Goal: Task Accomplishment & Management: Manage account settings

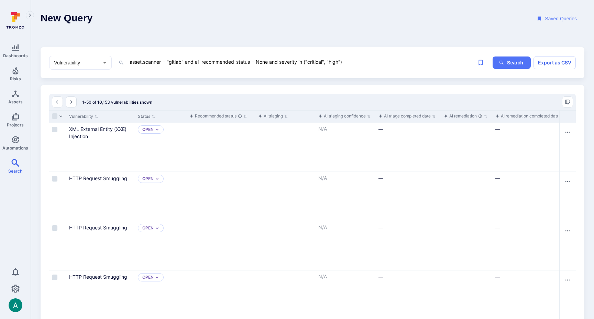
click at [227, 58] on textarea "asset.scanner = "gitlab" and ai_recommended_status = None and severity in ("cri…" at bounding box center [300, 61] width 342 height 9
paste textarea "tool_name = "Wiz" and severity in ("critical", "high") and asset_name !~ "pipel…"
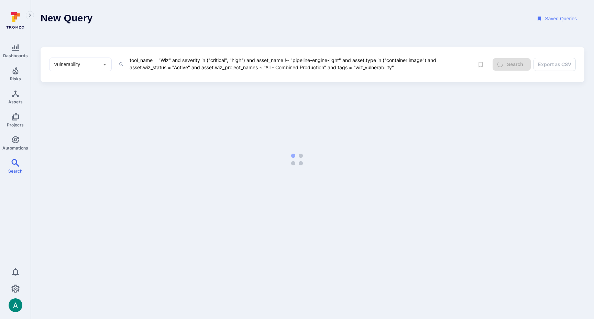
click at [403, 67] on textarea "tool_name = "Wiz" and severity in ("critical", "high") and asset_name !~ "pipel…" at bounding box center [300, 64] width 342 height 16
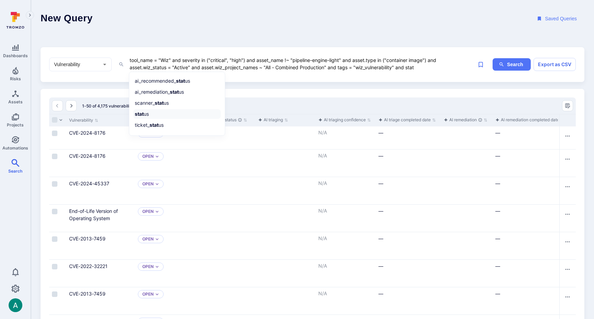
click at [141, 113] on b "stat" at bounding box center [139, 114] width 9 height 6
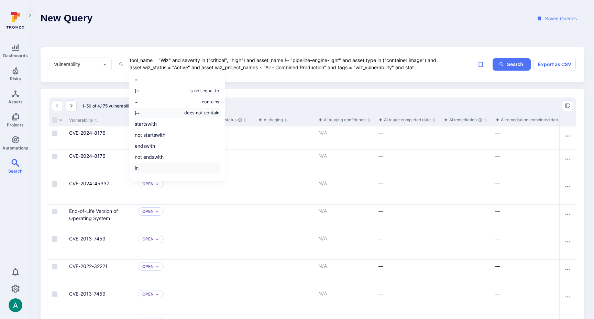
click at [162, 165] on li "in" at bounding box center [176, 168] width 87 height 10
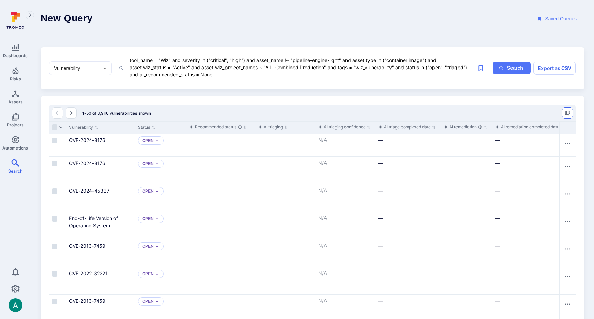
type textarea "tool_name = "Wiz" and severity in ("critical", "high") and asset_name !~ "pipel…"
click at [567, 111] on icon "Manage columns" at bounding box center [568, 112] width 5 height 5
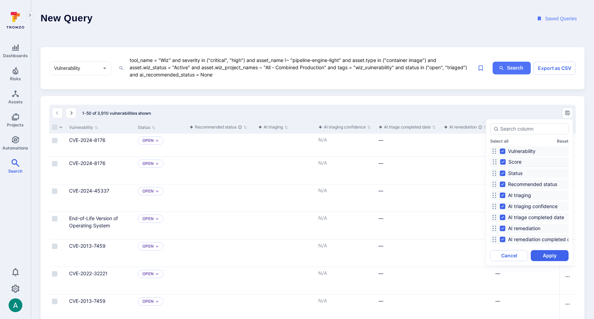
drag, startPoint x: 497, startPoint y: 238, endPoint x: 497, endPoint y: 161, distance: 77.4
click at [497, 161] on icon at bounding box center [495, 162] width 6 height 6
click at [547, 255] on button "Apply" at bounding box center [550, 255] width 38 height 11
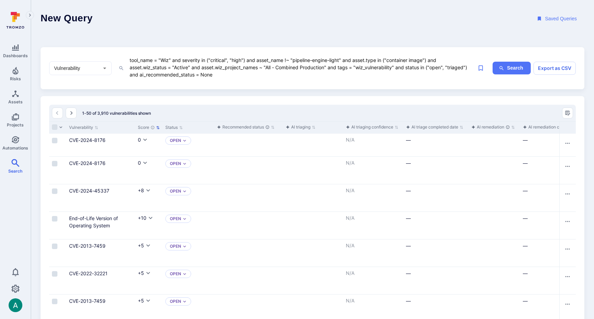
click at [157, 127] on icon "Sort by Score" at bounding box center [158, 128] width 4 height 4
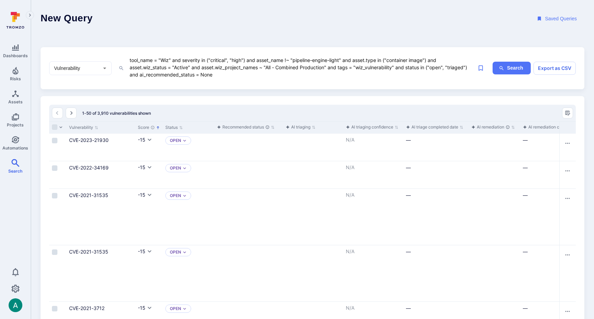
click at [159, 127] on icon "Sorted by: Lowest first" at bounding box center [158, 127] width 2 height 3
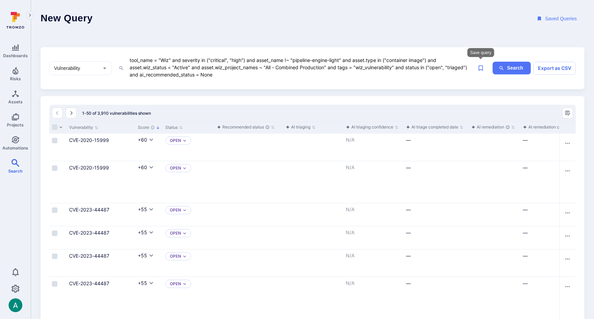
click at [478, 67] on icon "Save query" at bounding box center [480, 67] width 7 height 7
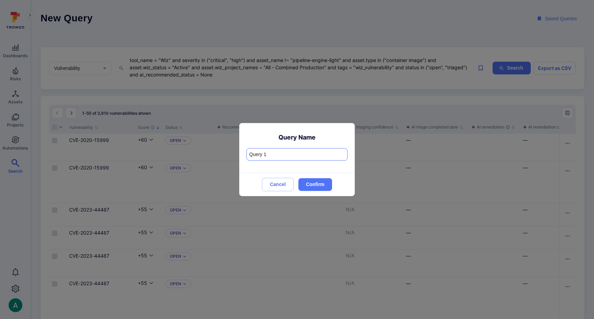
click at [264, 155] on input "Query 1" at bounding box center [297, 154] width 100 height 12
type input "F"
type input "Suggested for Triaging - Wiz Vulns"
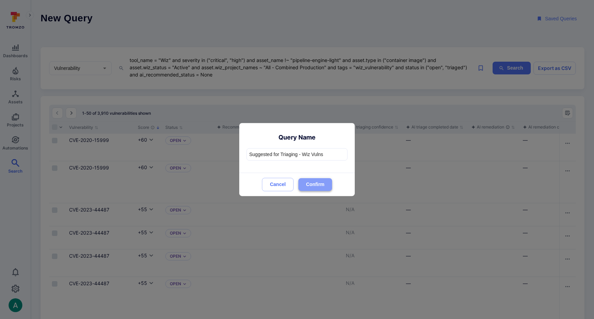
click at [325, 184] on button "Confirm" at bounding box center [316, 184] width 34 height 13
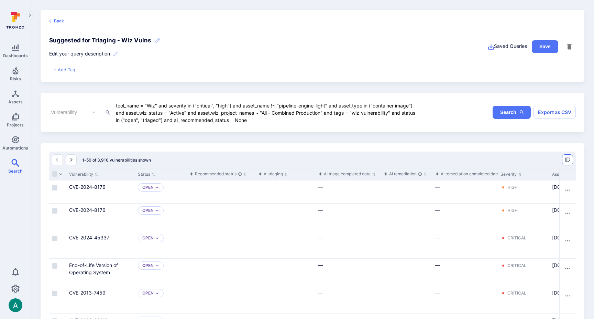
click at [570, 160] on icon "Manage columns" at bounding box center [568, 160] width 6 height 6
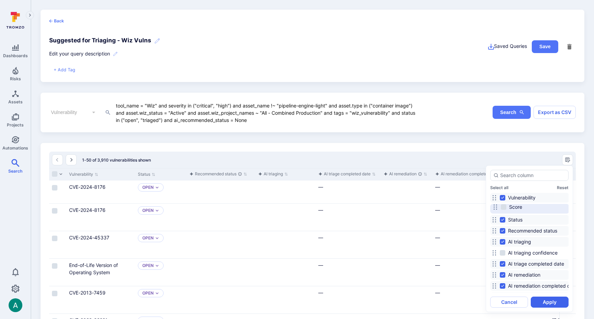
drag, startPoint x: 496, startPoint y: 286, endPoint x: 497, endPoint y: 208, distance: 77.1
click at [497, 208] on icon at bounding box center [496, 207] width 6 height 6
click at [504, 211] on input "Score" at bounding box center [503, 209] width 6 height 6
checkbox input "true"
click at [555, 300] on button "Apply" at bounding box center [550, 301] width 38 height 11
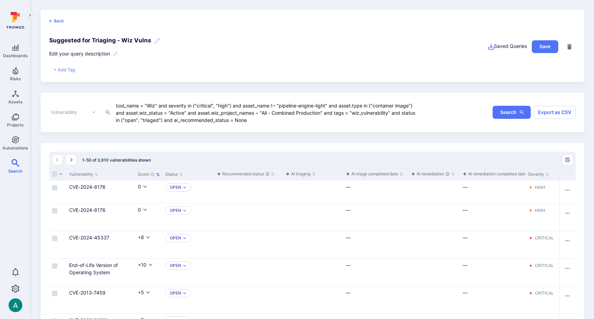
click at [159, 173] on icon "Sort by Score" at bounding box center [158, 174] width 4 height 4
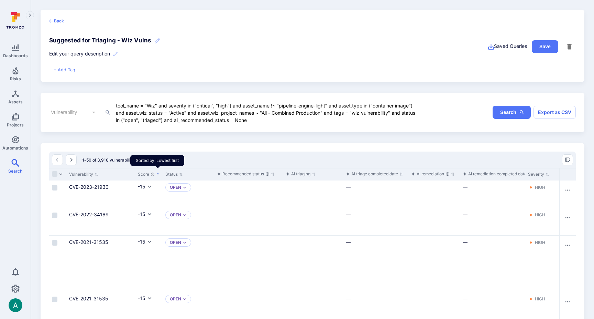
click at [159, 173] on icon "Sorted by: Lowest first" at bounding box center [158, 174] width 4 height 4
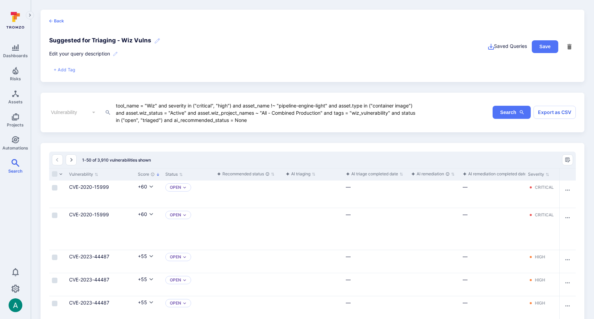
click at [85, 186] on link "CVE-2020-15999" at bounding box center [89, 187] width 40 height 6
click at [286, 116] on textarea "tool_name = "Wiz" and severity in ("critical", "high") and asset_name !~ "pipel…" at bounding box center [266, 112] width 303 height 22
click at [280, 120] on textarea "tool_name = "Wiz" and severity in ("critical", "high") and asset_name !~ "pipel…" at bounding box center [266, 112] width 303 height 22
type textarea "tool_name = "Wiz" and severity in ("critical", "high") and asset_name !~ "pipel…"
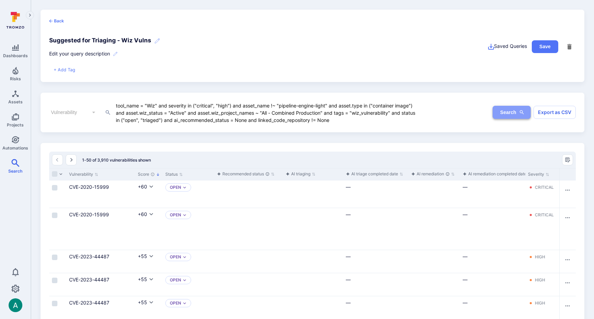
click at [513, 115] on button "Search" at bounding box center [512, 112] width 38 height 13
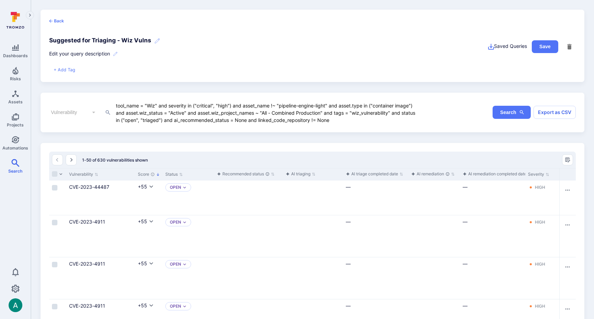
click at [280, 188] on div "Cell for aiCtx.triageStatus" at bounding box center [248, 197] width 69 height 34
click at [86, 186] on link "CVE-2023-44487" at bounding box center [89, 187] width 40 height 6
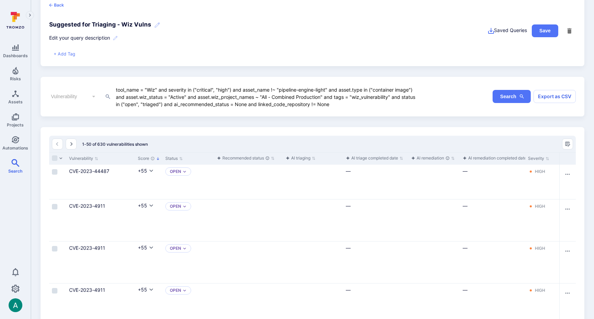
scroll to position [17, 0]
click at [305, 104] on textarea "tool_name = "Wiz" and severity in ("critical", "high") and asset_name !~ "pipel…" at bounding box center [266, 95] width 303 height 22
drag, startPoint x: 356, startPoint y: 106, endPoint x: 99, endPoint y: 78, distance: 258.4
click at [99, 78] on div "Vulnerability ​ tool_name = "Wiz" and severity in ("critical", "high") and asse…" at bounding box center [313, 95] width 544 height 39
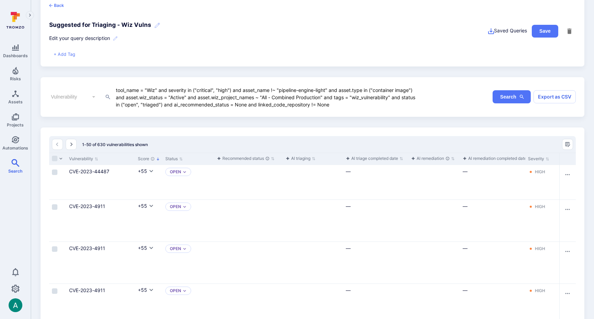
scroll to position [19, 0]
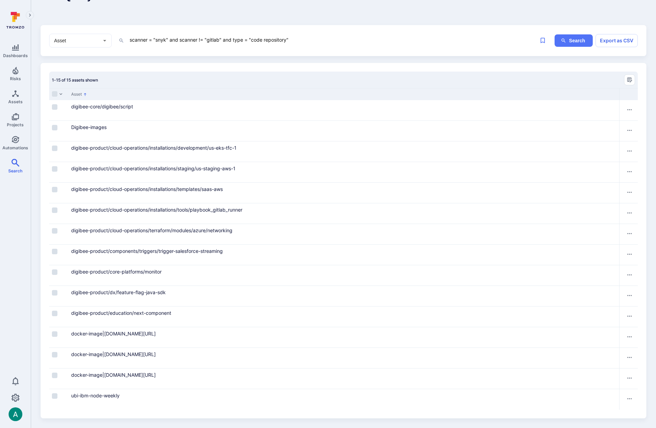
scroll to position [20, 0]
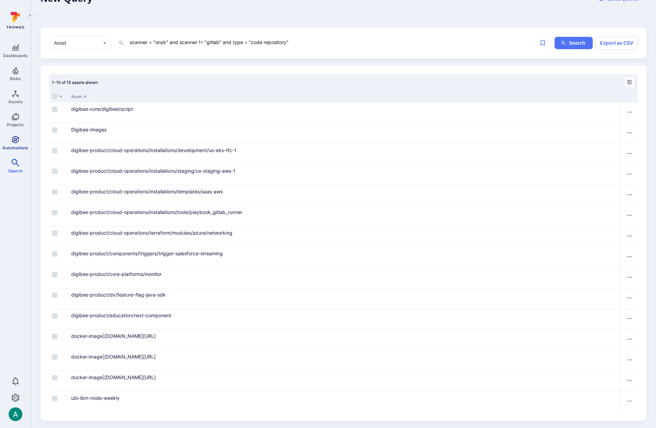
click at [19, 140] on link "Automations" at bounding box center [15, 143] width 31 height 20
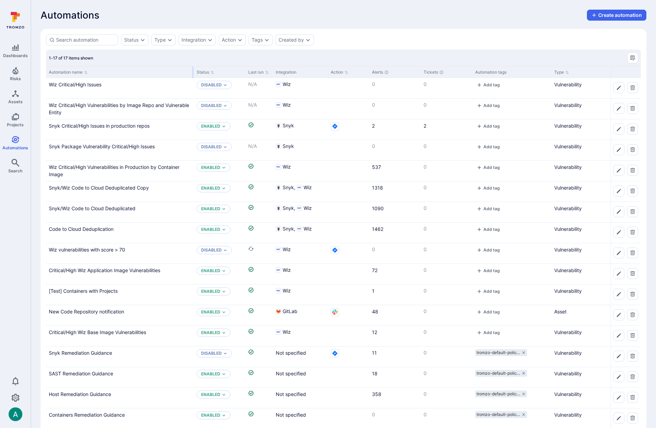
drag, startPoint x: 158, startPoint y: 69, endPoint x: 192, endPoint y: 70, distance: 34.4
click at [193, 70] on div at bounding box center [193, 72] width 1 height 12
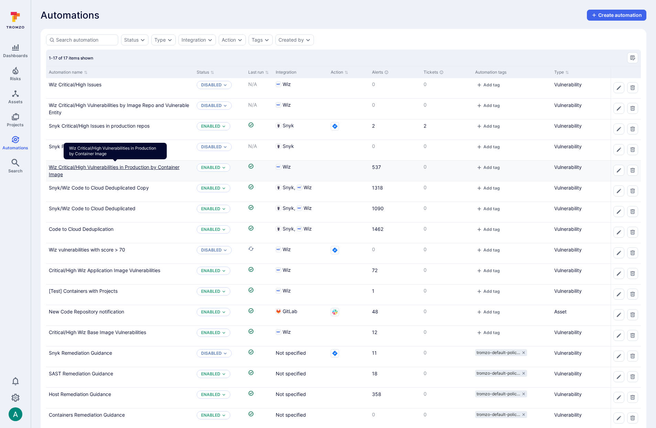
click at [103, 169] on link "Wiz Critical/High Vulnerabilities in Production by Container Image" at bounding box center [114, 170] width 131 height 13
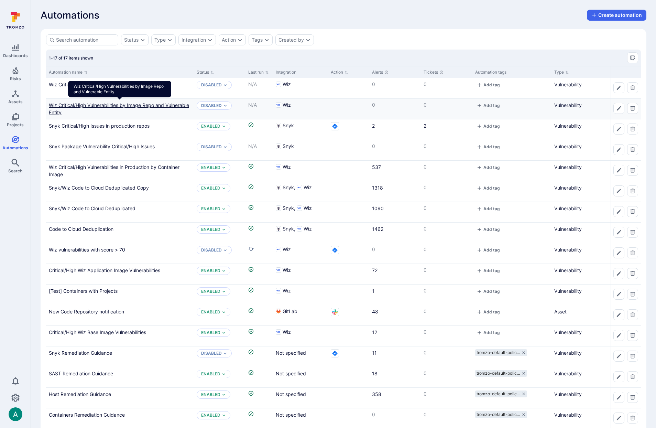
click at [99, 104] on link "Wiz Critical/High Vulnerabilities by Image Repo and Vulnerable Entity" at bounding box center [119, 108] width 140 height 13
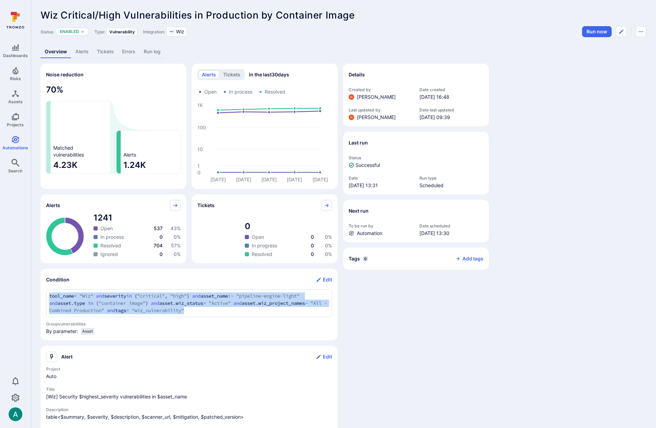
drag, startPoint x: 49, startPoint y: 294, endPoint x: 251, endPoint y: 315, distance: 204.0
click at [249, 315] on div "tool_name = "Wiz" and severity in ("critical", "high") and asset_name !~ "pipel…" at bounding box center [189, 303] width 286 height 28
copy span "tool_name = "Wiz" and severity in ( "critical" , "high" ) and asset_name ! ~ "p…"
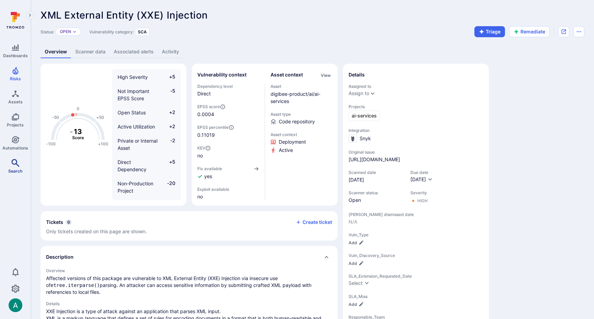
scroll to position [11, 0]
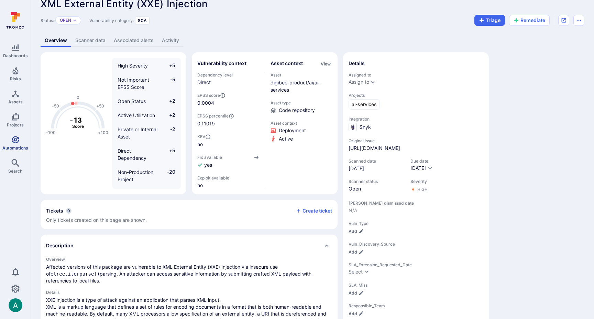
click at [12, 140] on icon "Automations" at bounding box center [15, 139] width 7 height 7
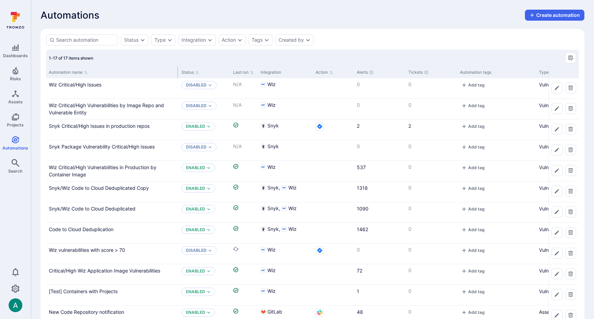
drag, startPoint x: 114, startPoint y: 70, endPoint x: 178, endPoint y: 69, distance: 64.0
click at [178, 69] on div at bounding box center [178, 72] width 1 height 12
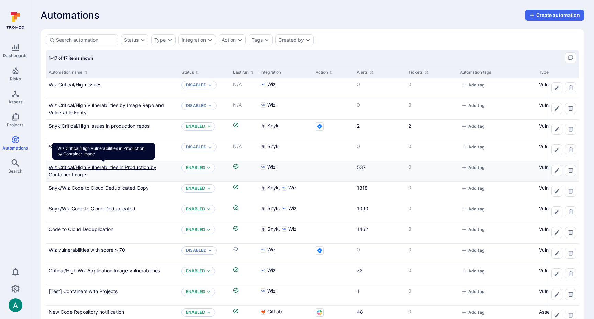
click at [91, 166] on link "Wiz Critical/High Vulnerabilities in Production by Container Image" at bounding box center [103, 170] width 108 height 13
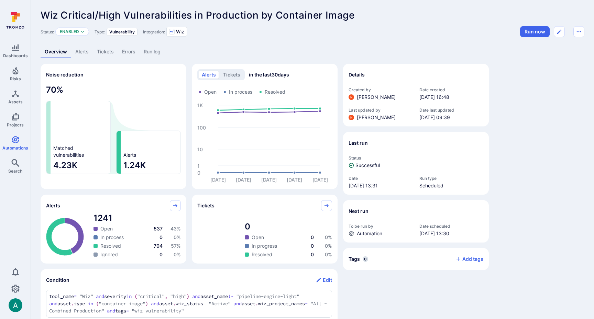
click at [89, 54] on link "Alerts" at bounding box center [82, 51] width 22 height 13
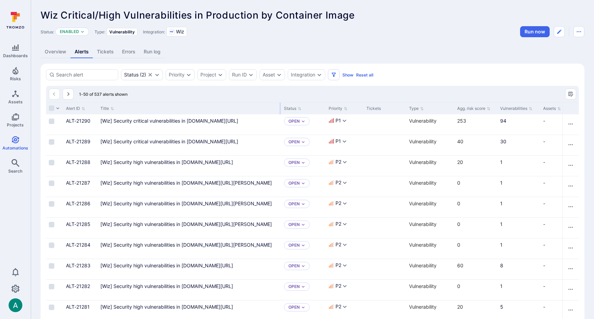
drag, startPoint x: 182, startPoint y: 107, endPoint x: 280, endPoint y: 105, distance: 97.7
click at [280, 105] on div at bounding box center [280, 109] width 1 height 12
click at [13, 141] on icon "Automations" at bounding box center [15, 139] width 7 height 7
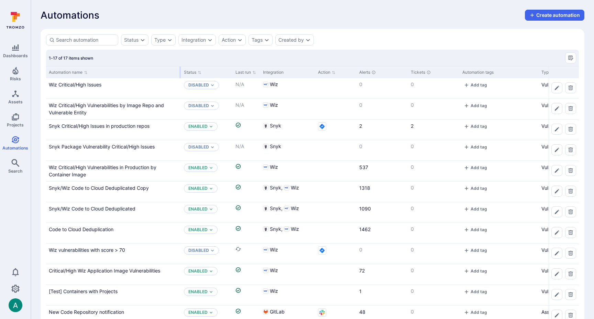
drag, startPoint x: 114, startPoint y: 69, endPoint x: 181, endPoint y: 67, distance: 66.4
click at [181, 67] on div "Automation name" at bounding box center [113, 72] width 135 height 12
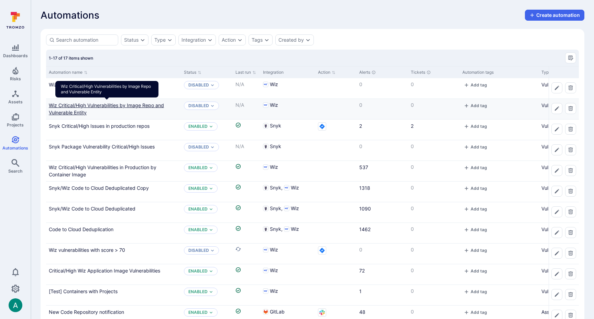
click at [94, 105] on link "Wiz Critical/High Vulnerabilities by Image Repo and Vulnerable Entity" at bounding box center [106, 108] width 115 height 13
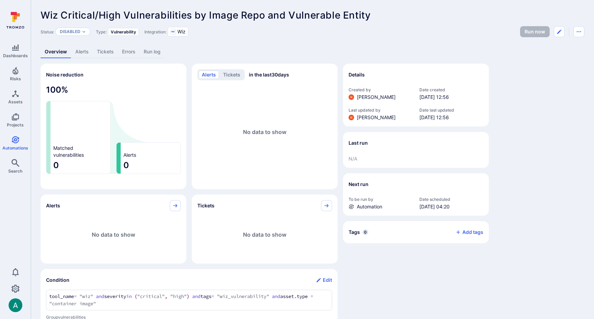
click at [296, 15] on span "Wiz Critical/High Vulnerabilities by Image Repo and Vulnerable Entity" at bounding box center [206, 15] width 330 height 12
click at [560, 31] on icon "Edit automation" at bounding box center [560, 32] width 4 height 4
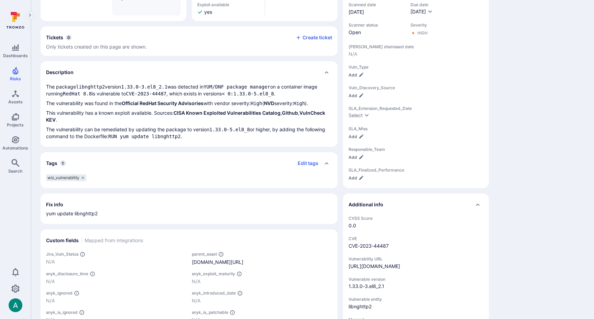
scroll to position [165, 0]
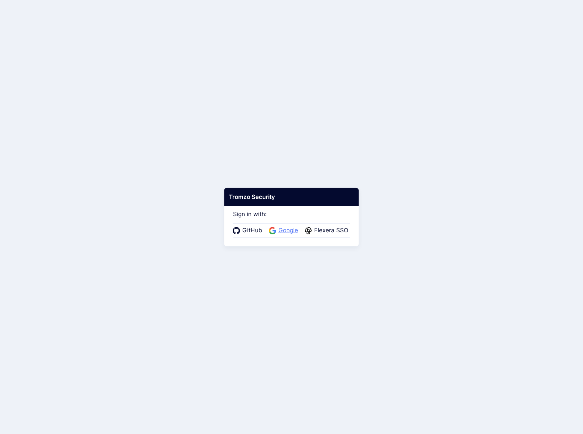
click at [285, 231] on span "Google" at bounding box center [288, 230] width 24 height 9
